Goal: Information Seeking & Learning: Learn about a topic

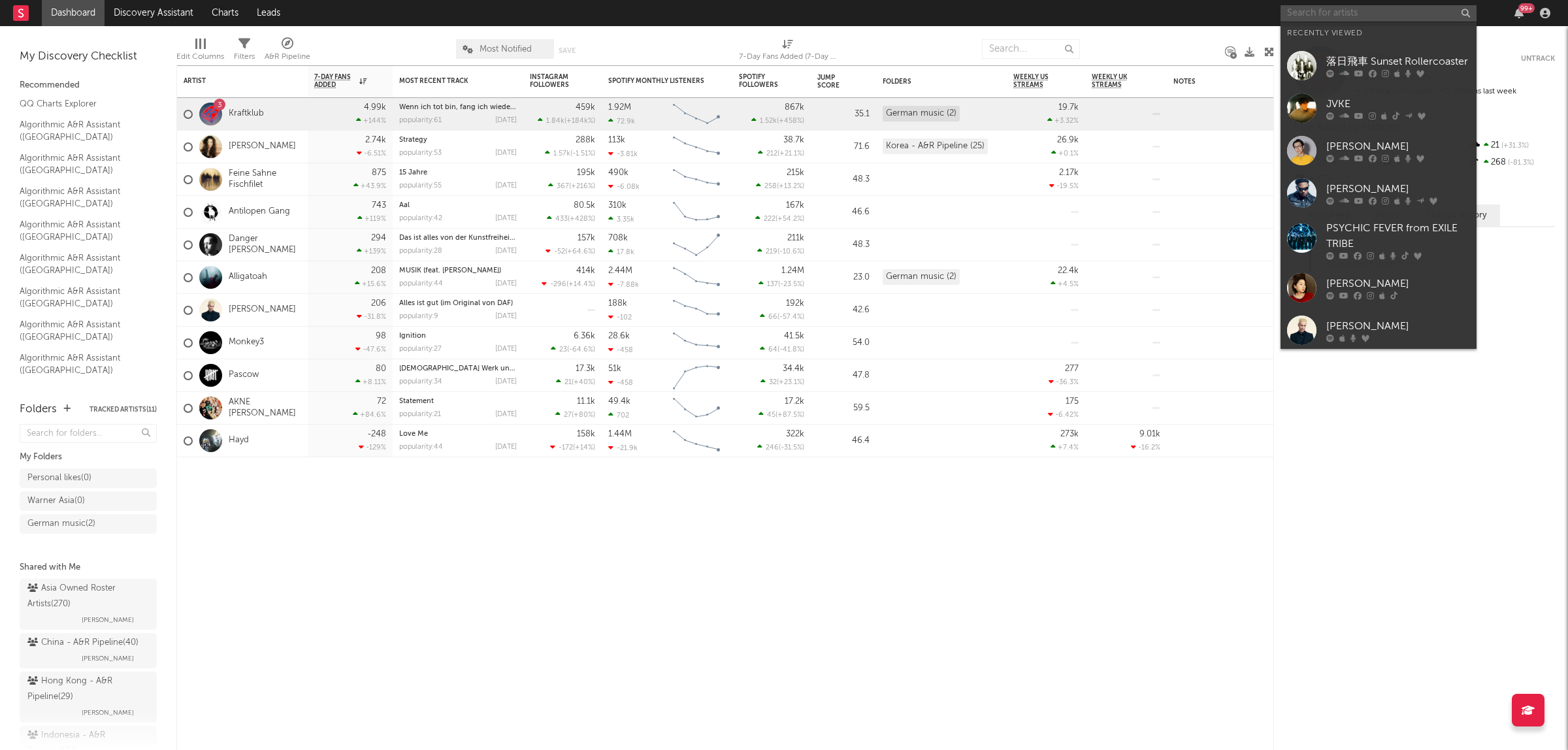
click at [1330, 14] on input "text" at bounding box center [1377, 13] width 196 height 16
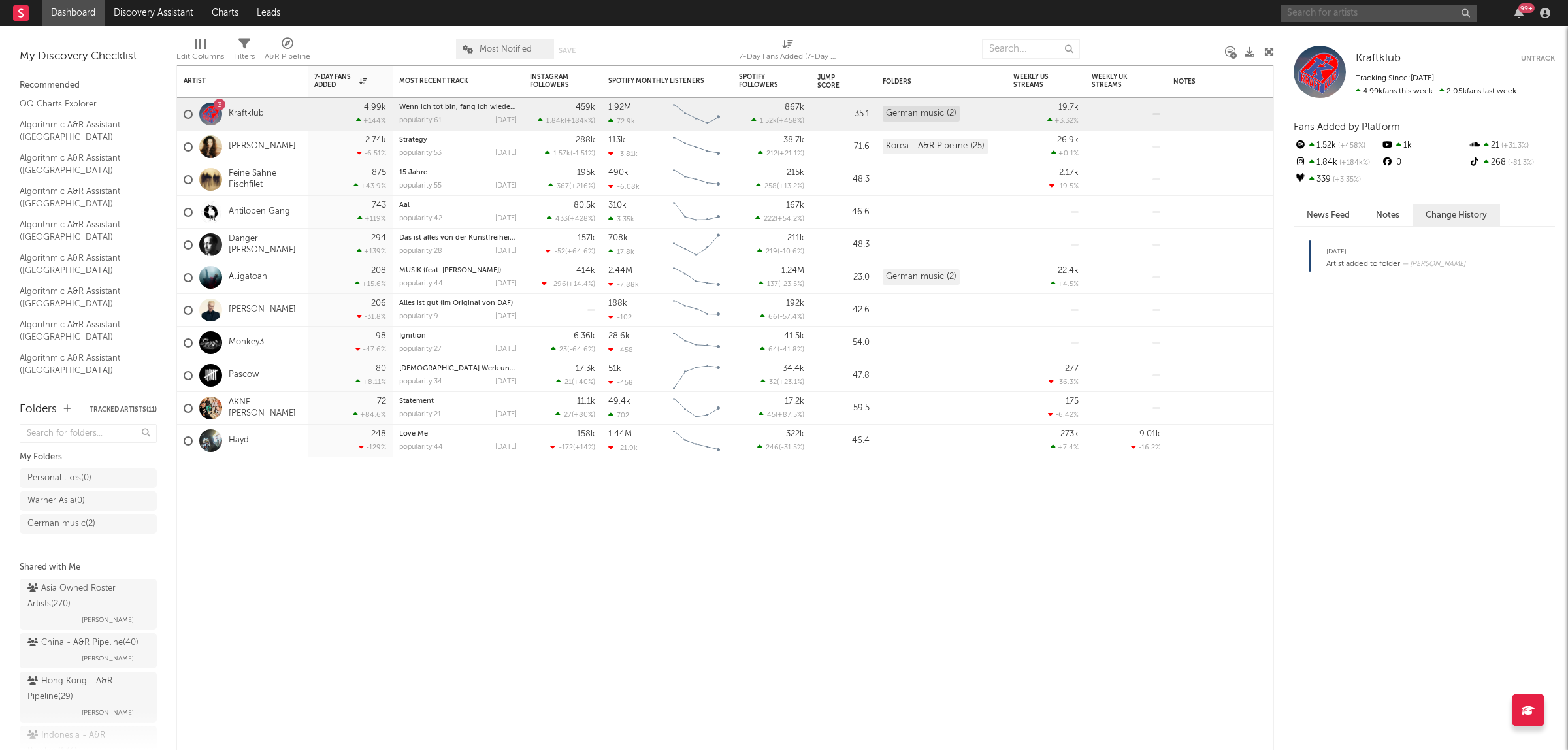
click at [1322, 18] on input "text" at bounding box center [1377, 13] width 196 height 16
click at [1177, 47] on div at bounding box center [1152, 49] width 126 height 33
click at [1210, 9] on nav "Dashboard Discovery Assistant Charts Leads 99 +" at bounding box center [784, 13] width 1568 height 26
click at [249, 109] on link "Kraftklub" at bounding box center [246, 113] width 35 height 11
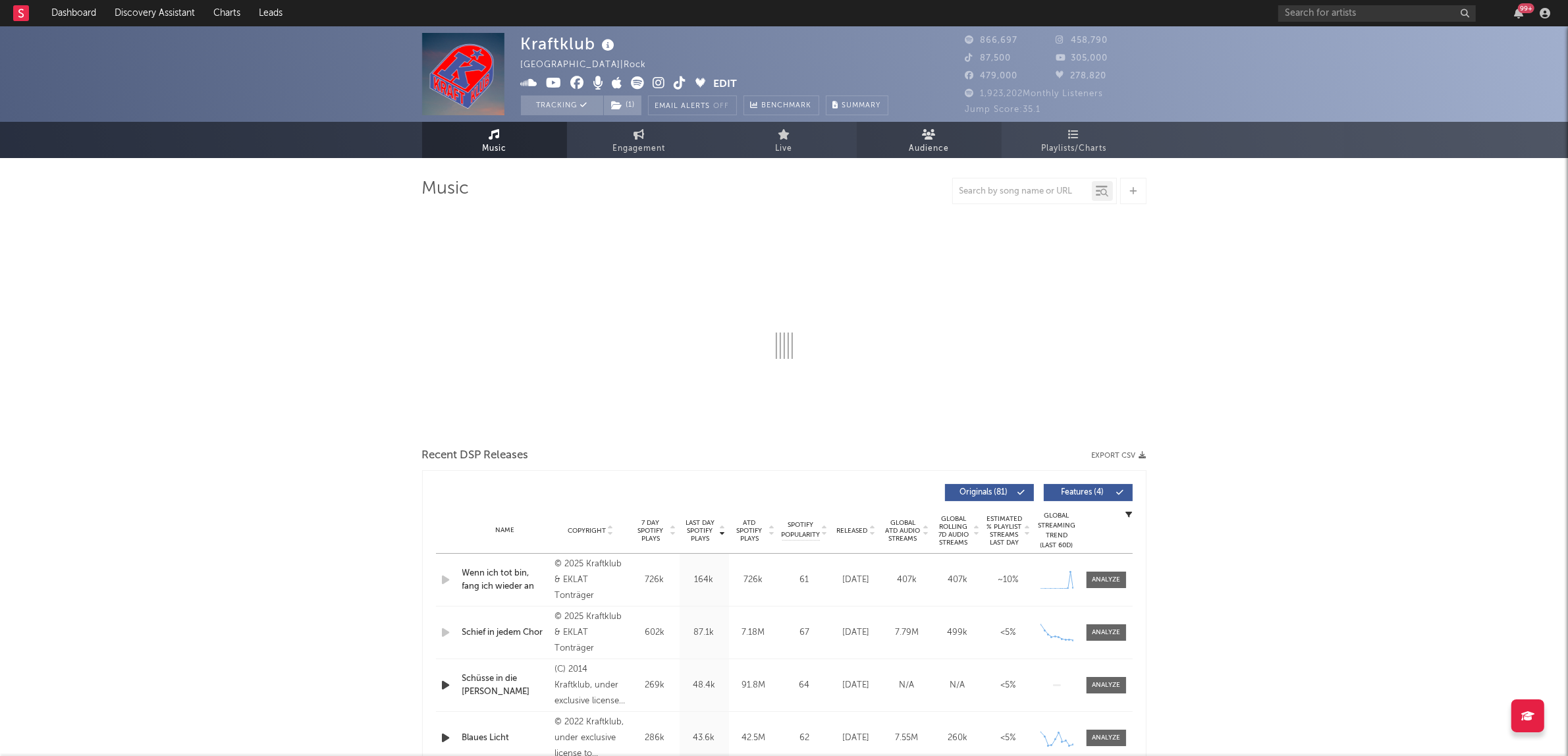
click at [922, 141] on span "Audience" at bounding box center [928, 149] width 40 height 16
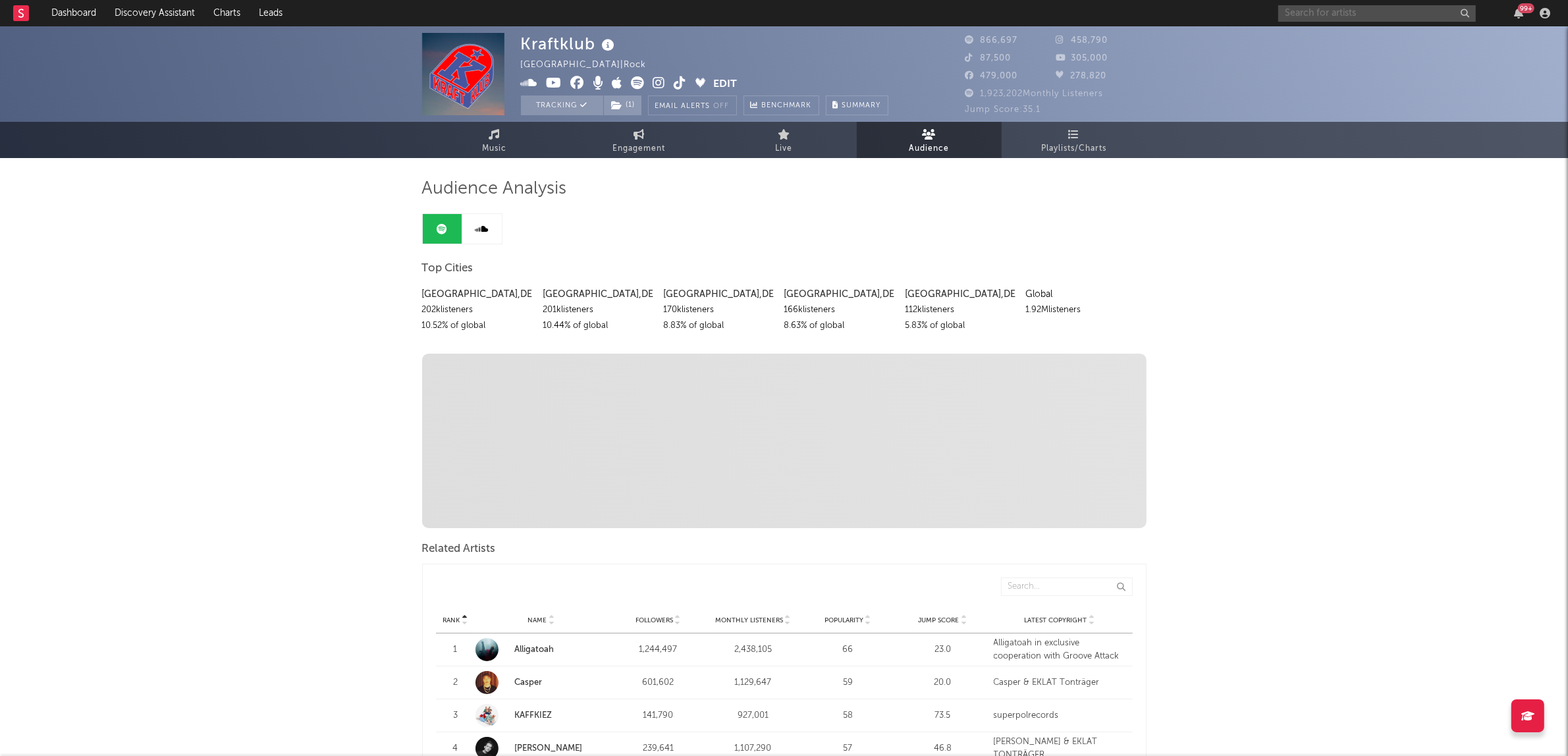
click at [1329, 15] on input "text" at bounding box center [1377, 13] width 198 height 17
type input "Sombr"
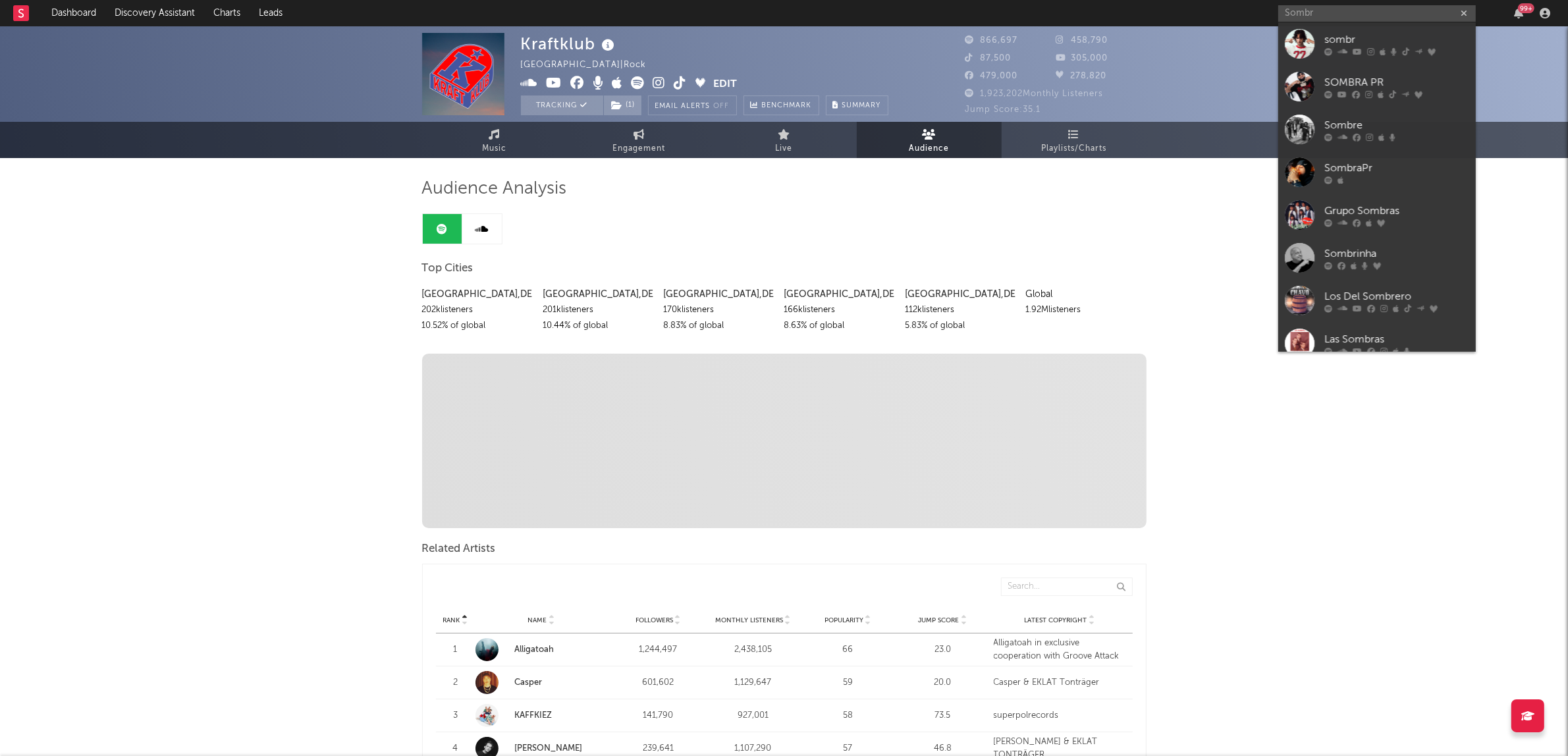
click at [1346, 35] on div "sombr" at bounding box center [1396, 39] width 145 height 16
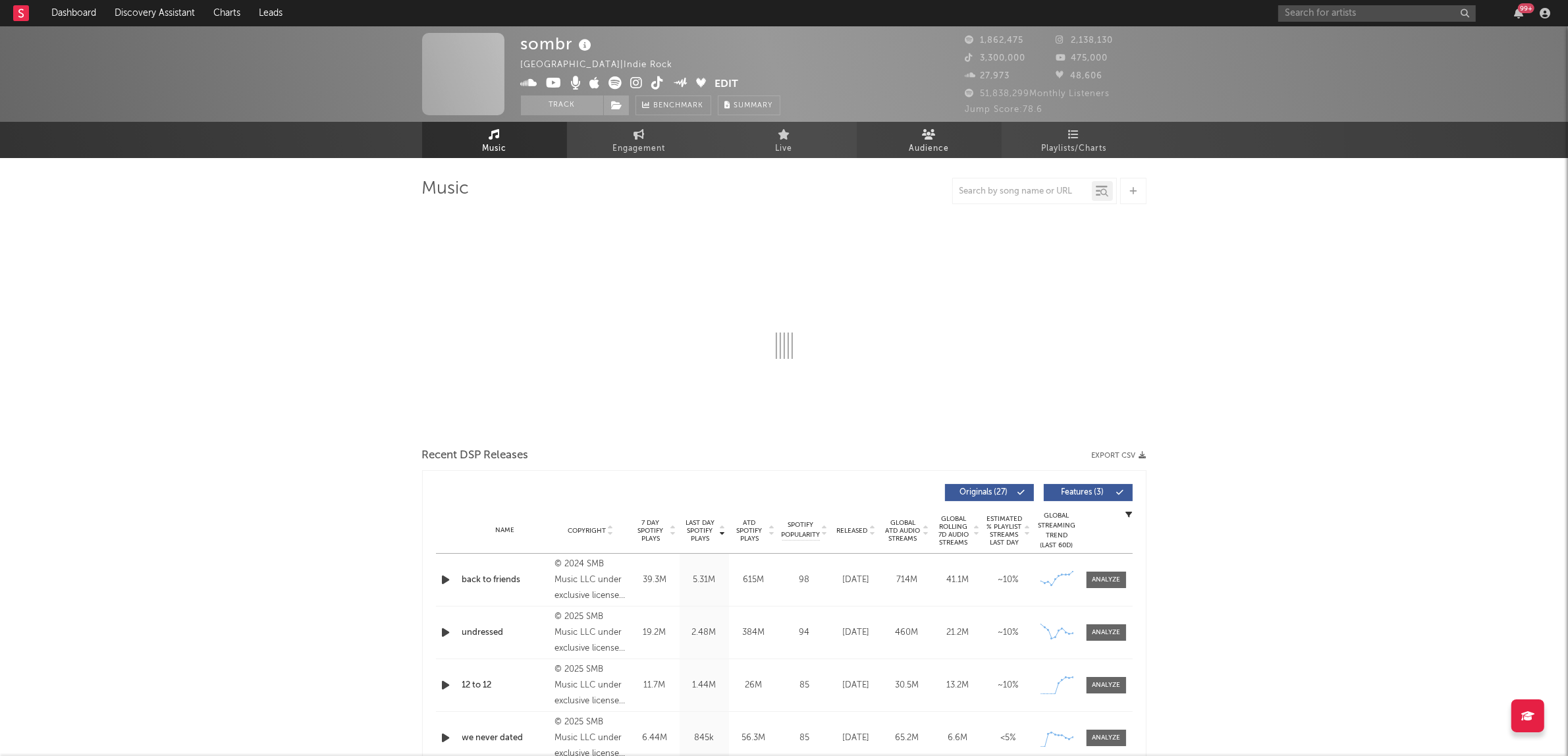
click at [926, 142] on span "Audience" at bounding box center [928, 149] width 40 height 16
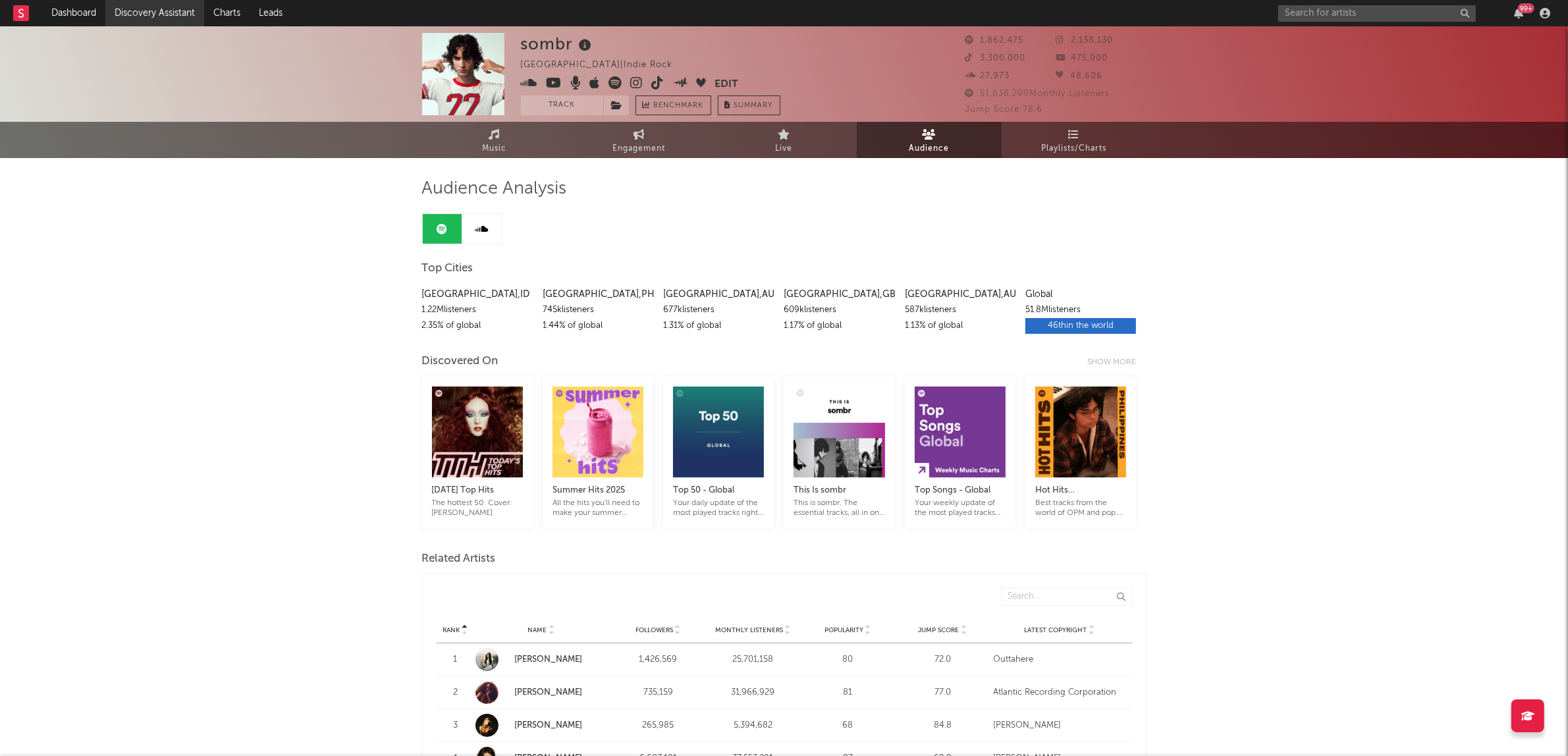
click at [146, 14] on link "Discovery Assistant" at bounding box center [154, 13] width 98 height 26
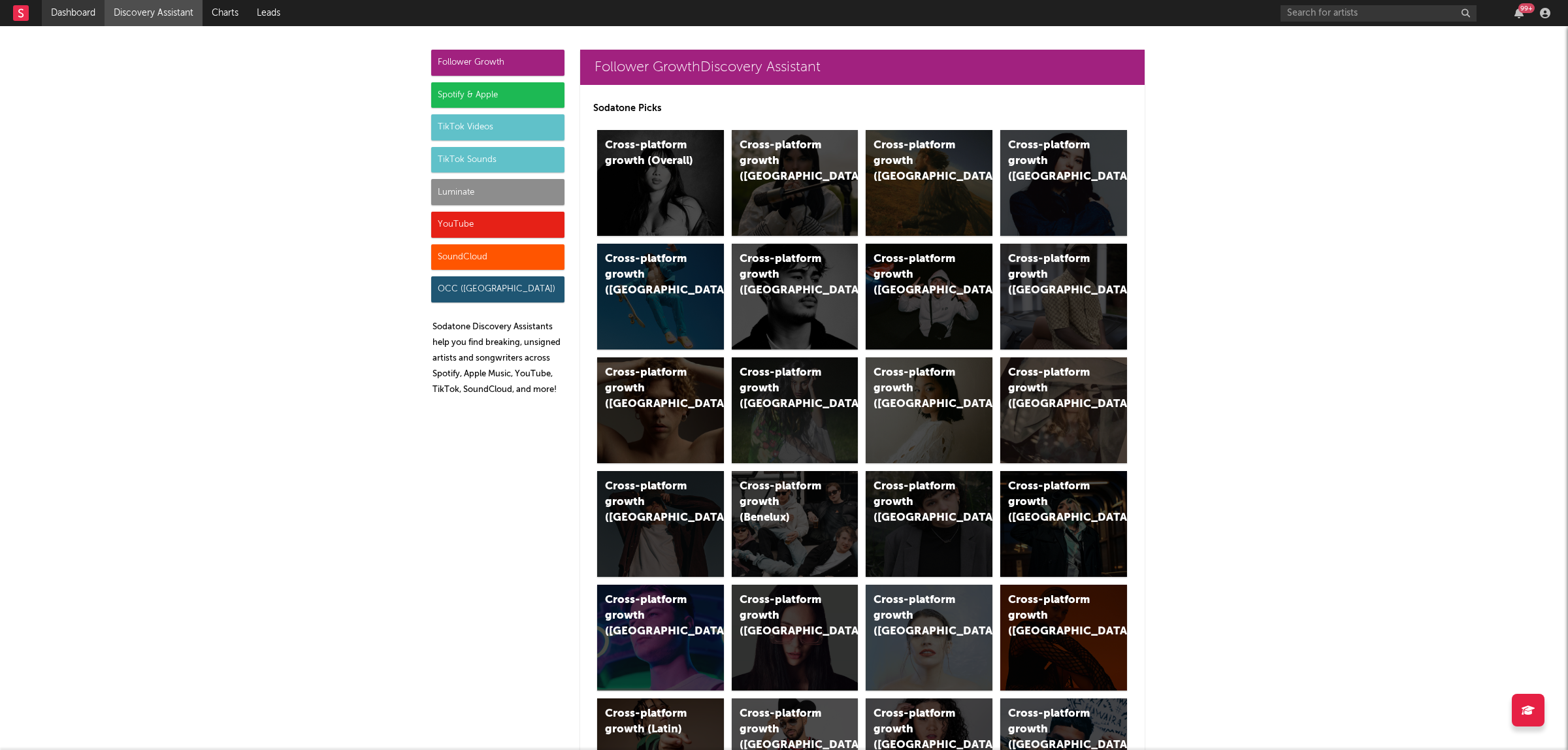
click at [63, 10] on link "Dashboard" at bounding box center [73, 13] width 63 height 26
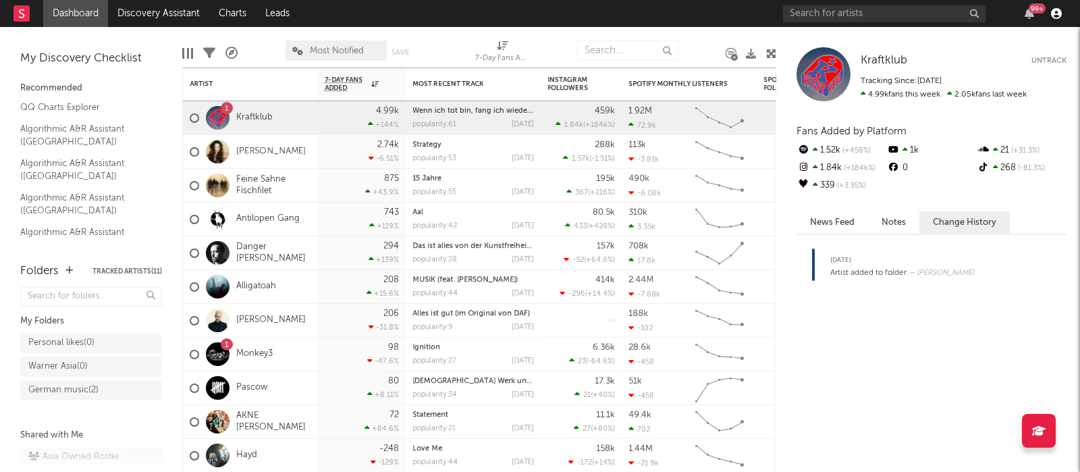
click at [1052, 17] on icon "button" at bounding box center [1056, 13] width 11 height 11
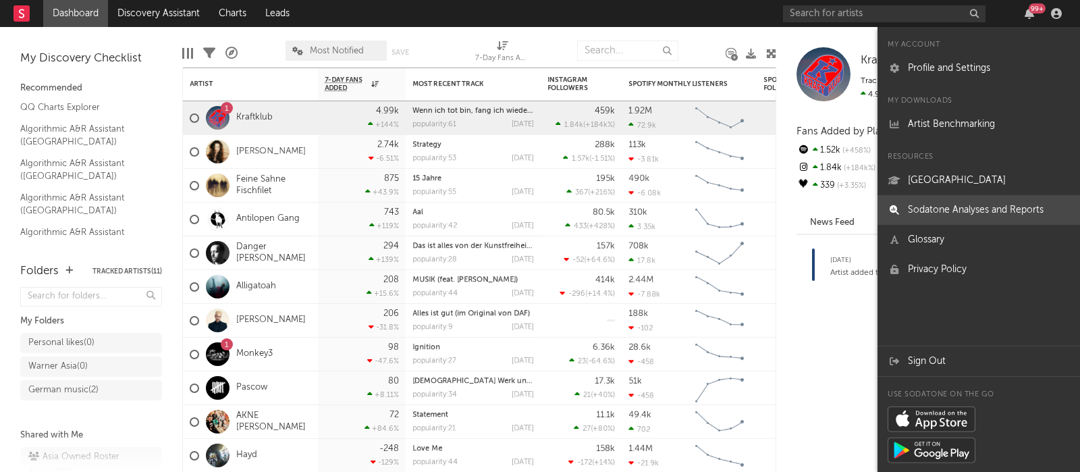
click at [966, 213] on link "Sodatone Analyses and Reports" at bounding box center [979, 210] width 203 height 30
